Goal: Information Seeking & Learning: Learn about a topic

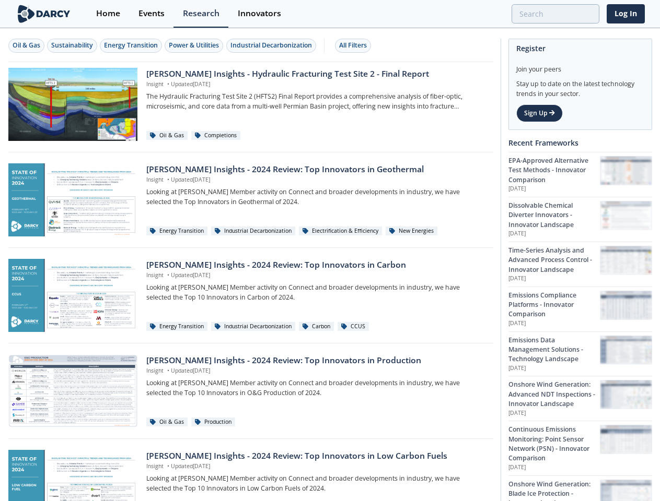
click at [27, 45] on div "Oil & Gas" at bounding box center [27, 45] width 28 height 9
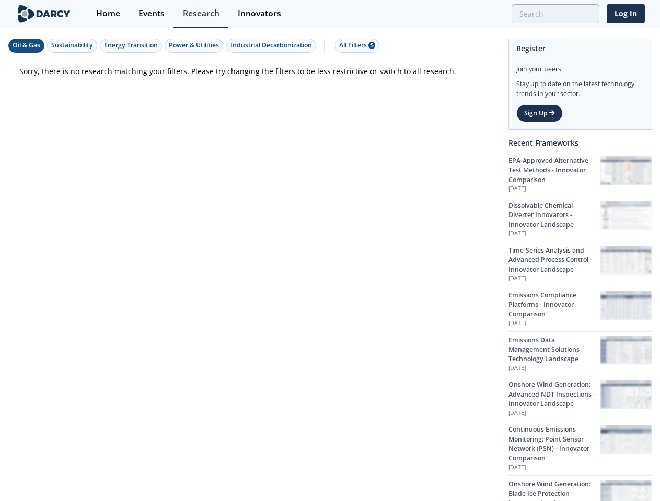
click at [73, 45] on div "Sustainability" at bounding box center [72, 45] width 42 height 9
click at [132, 45] on div "Energy Transition" at bounding box center [131, 45] width 54 height 9
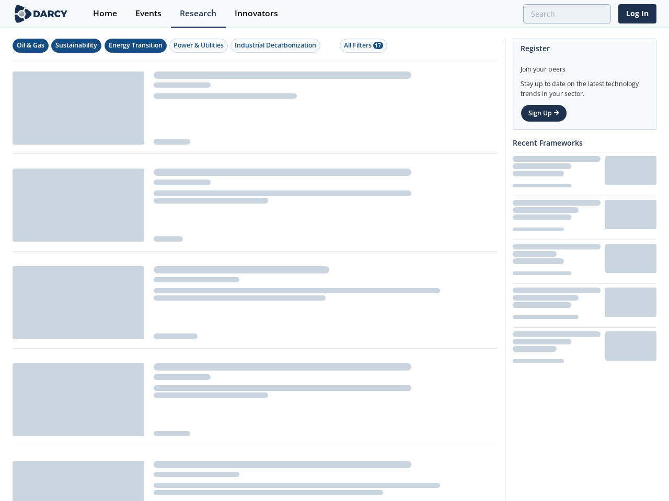
click at [195, 45] on div "Power & Utilities" at bounding box center [198, 45] width 50 height 9
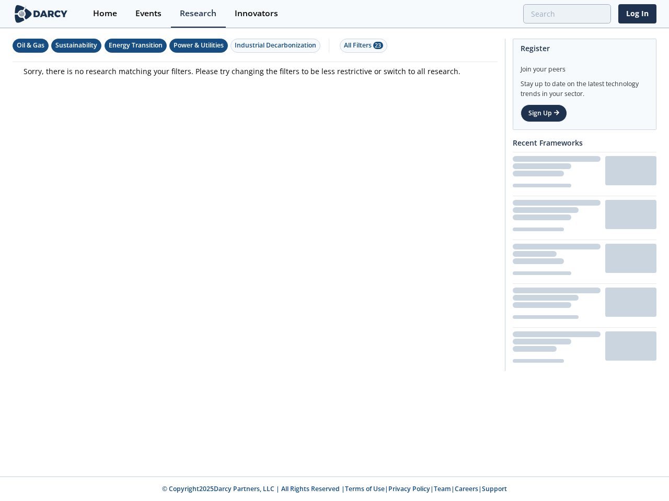
click at [273, 45] on div "Industrial Decarbonization" at bounding box center [275, 45] width 81 height 9
